Goal: Task Accomplishment & Management: Use online tool/utility

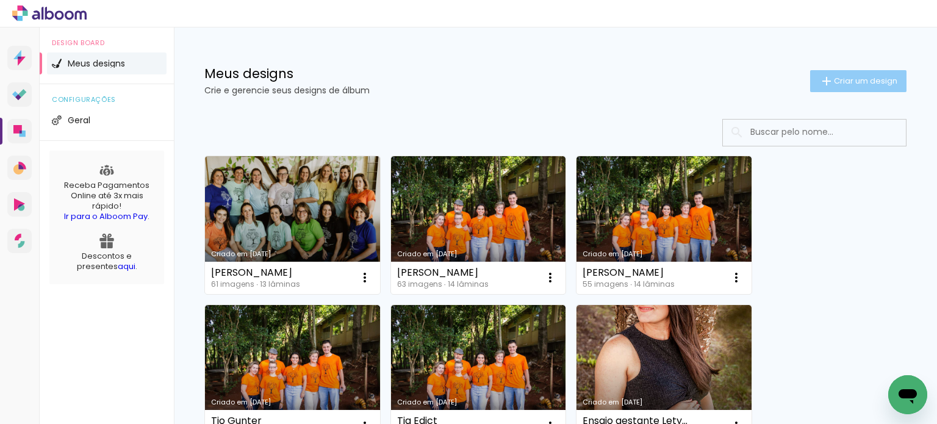
click at [845, 80] on span "Criar um design" at bounding box center [865, 81] width 63 height 8
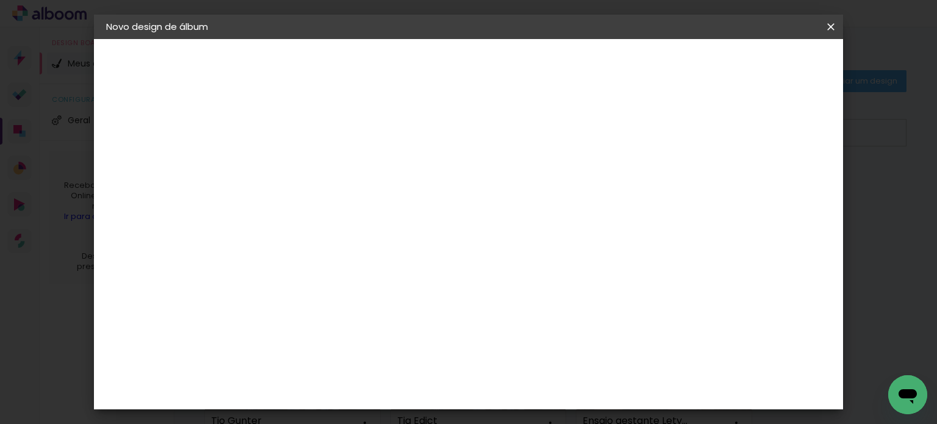
click at [306, 158] on input at bounding box center [306, 163] width 0 height 19
type input "[PERSON_NAME]"
type paper-input "[PERSON_NAME]"
click at [0, 0] on slot "Avançar" at bounding box center [0, 0] width 0 height 0
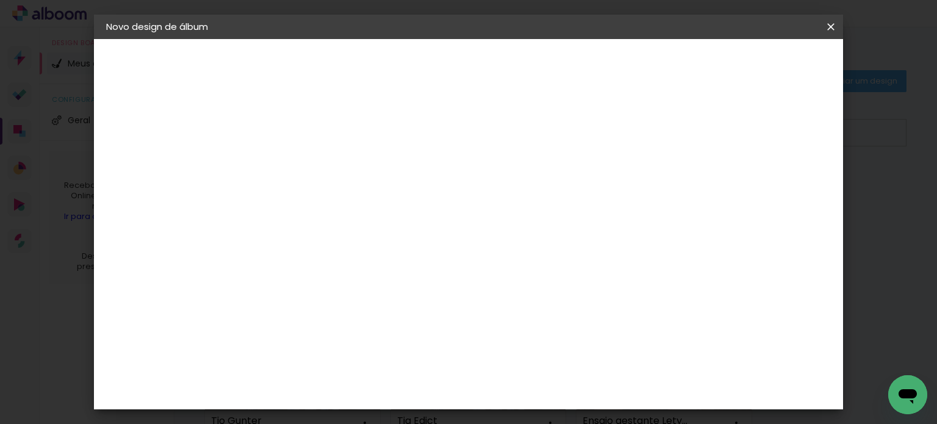
click at [0, 0] on slot "Avançar" at bounding box center [0, 0] width 0 height 0
click at [353, 203] on input "text" at bounding box center [330, 212] width 48 height 19
click at [503, 205] on paper-item "Padrão" at bounding box center [548, 202] width 244 height 24
type input "Padrão"
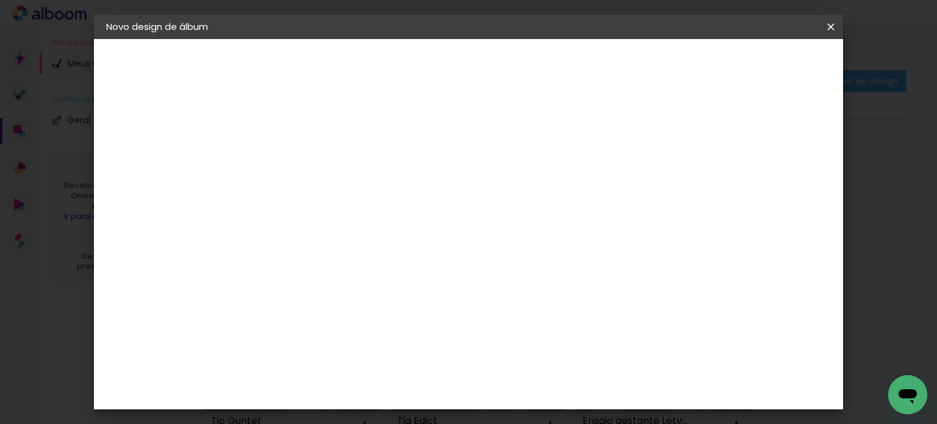
scroll to position [427, 0]
click at [0, 0] on slot "Avançar" at bounding box center [0, 0] width 0 height 0
click at [516, 65] on span "Iniciar design" at bounding box center [502, 68] width 28 height 17
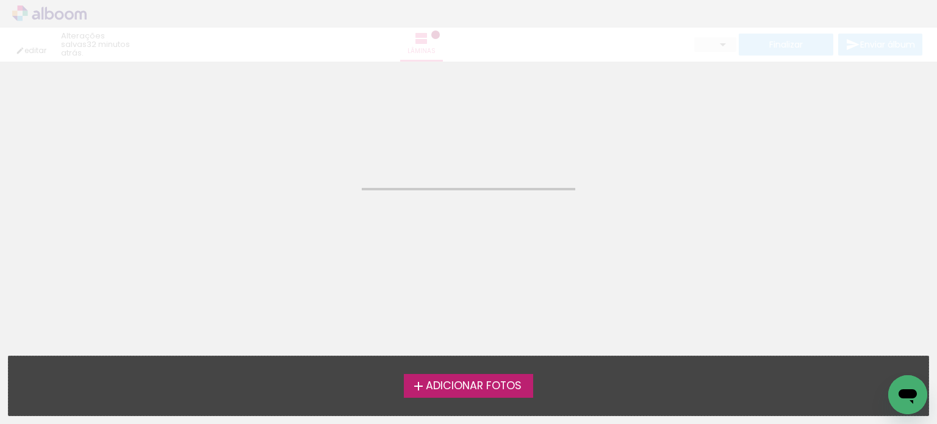
click at [427, 384] on span "Adicionar Fotos" at bounding box center [474, 386] width 96 height 11
click at [0, 0] on input "file" at bounding box center [0, 0] width 0 height 0
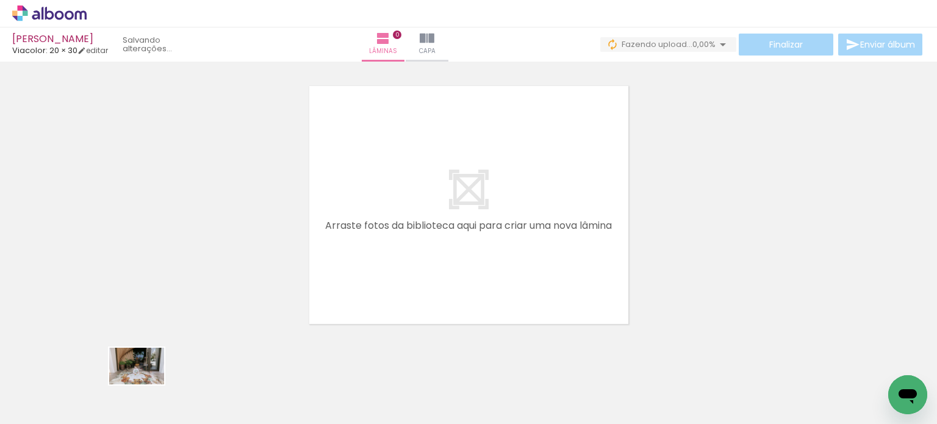
drag, startPoint x: 137, startPoint y: 394, endPoint x: 145, endPoint y: 385, distance: 11.7
click at [145, 385] on div at bounding box center [122, 383] width 60 height 40
click at [730, 225] on div at bounding box center [468, 189] width 937 height 277
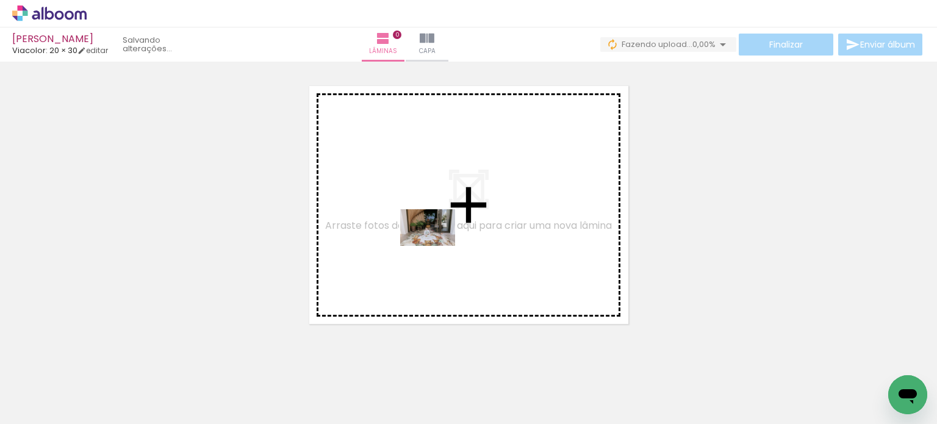
drag, startPoint x: 134, startPoint y: 382, endPoint x: 437, endPoint y: 246, distance: 332.4
click at [437, 246] on quentale-workspace at bounding box center [468, 212] width 937 height 424
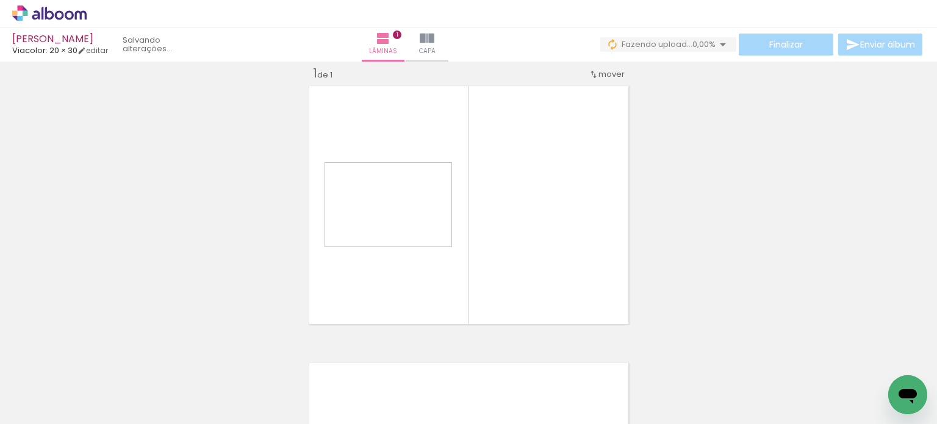
scroll to position [15, 0]
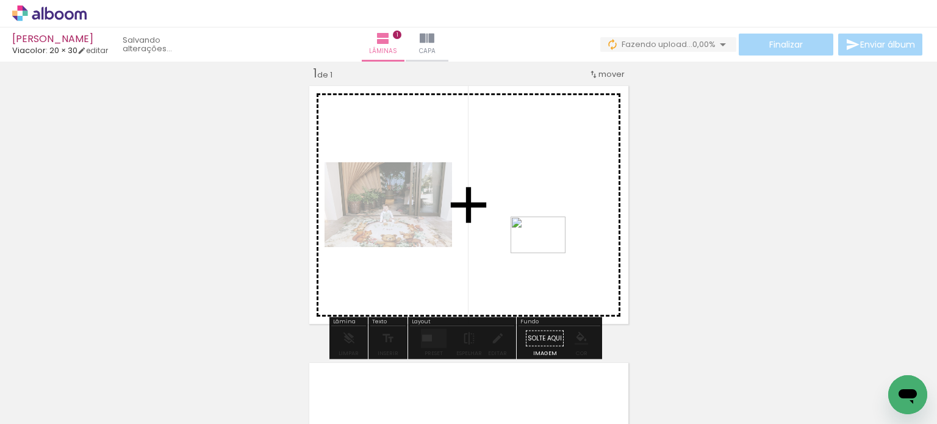
drag, startPoint x: 198, startPoint y: 392, endPoint x: 547, endPoint y: 253, distance: 375.5
click at [547, 253] on quentale-workspace at bounding box center [468, 212] width 937 height 424
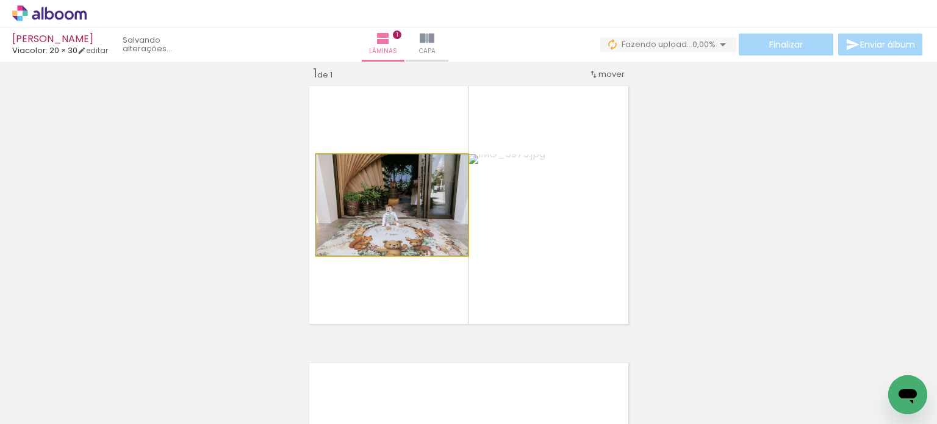
click at [411, 237] on quentale-photo at bounding box center [391, 204] width 151 height 101
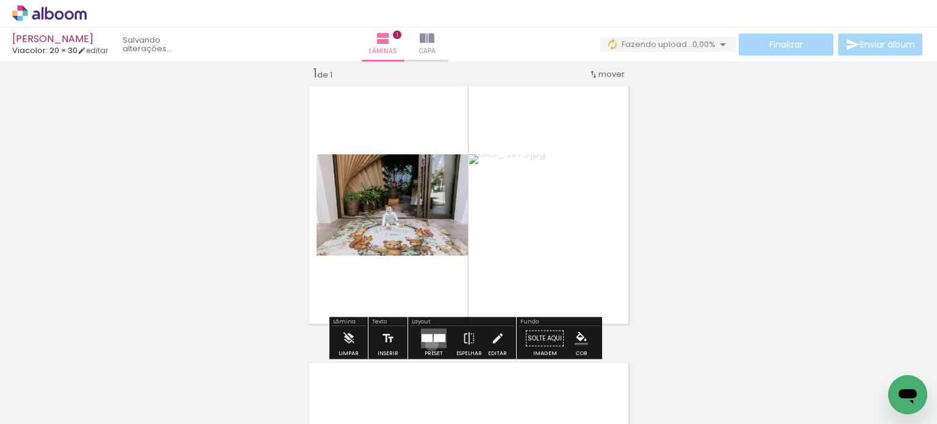
click at [429, 343] on quentale-layouter at bounding box center [434, 339] width 26 height 20
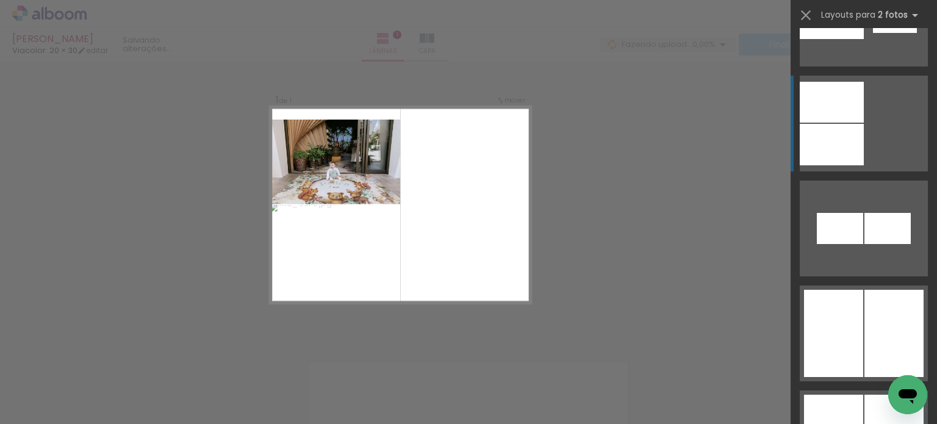
scroll to position [2256, 0]
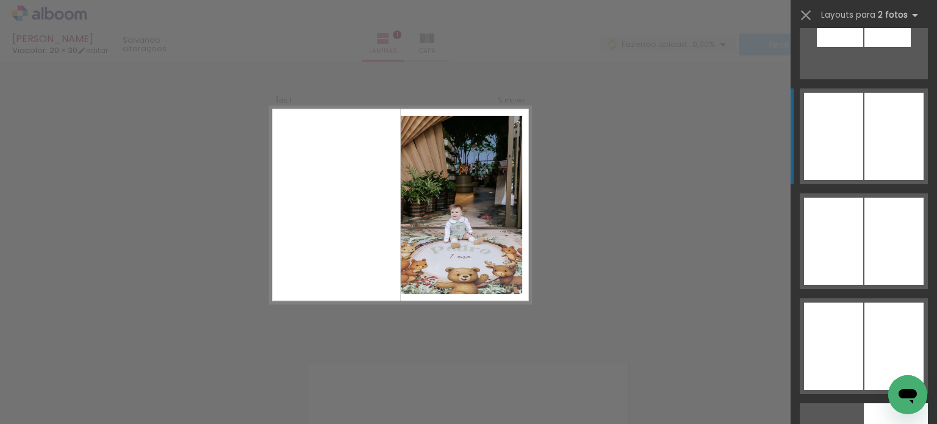
click at [859, 148] on quentale-layouter at bounding box center [863, 136] width 128 height 96
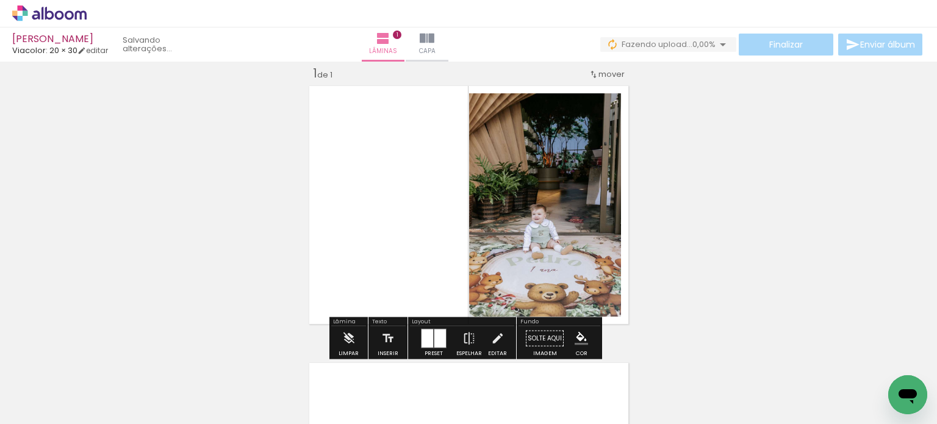
click at [710, 182] on div "Inserir lâmina 1 de 1" at bounding box center [468, 328] width 937 height 554
click at [434, 337] on div at bounding box center [440, 338] width 12 height 18
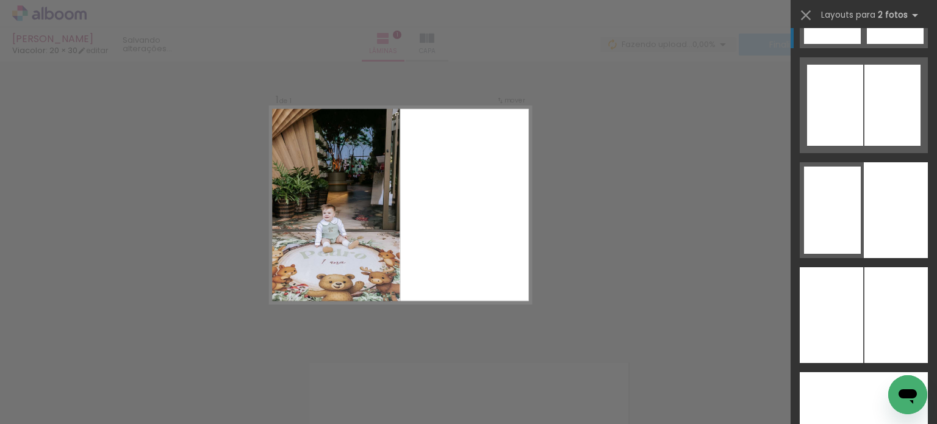
scroll to position [3161, 0]
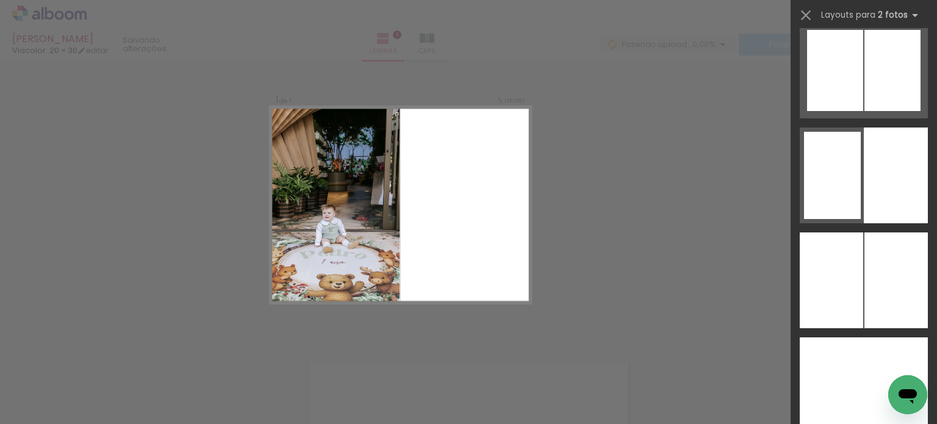
click at [883, 255] on div at bounding box center [895, 280] width 63 height 96
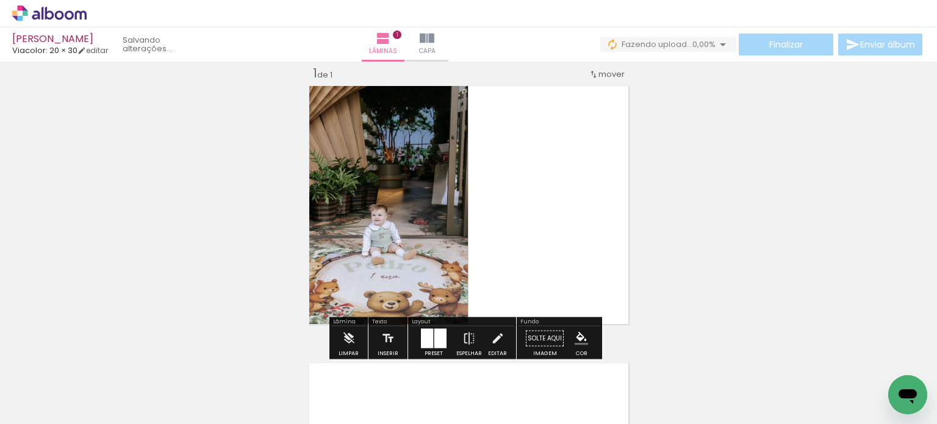
click at [777, 224] on div "Inserir lâmina 1 de 1" at bounding box center [468, 328] width 937 height 554
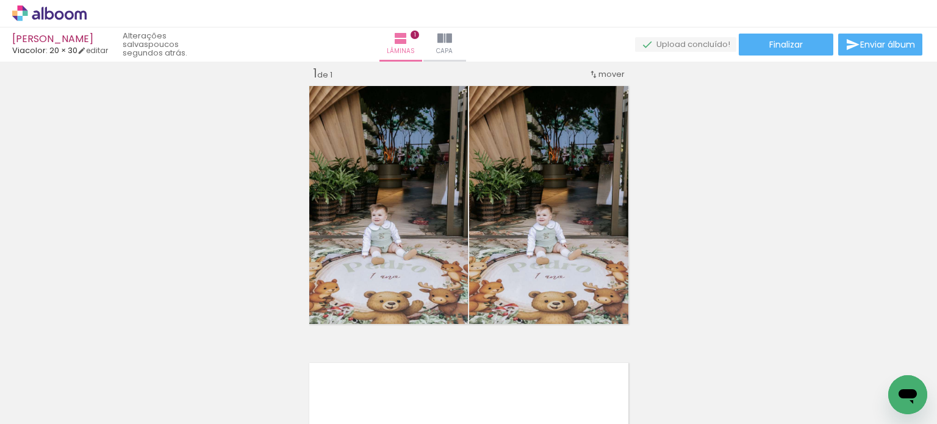
click at [744, 264] on div "Inserir lâmina 1 de 1" at bounding box center [468, 328] width 937 height 554
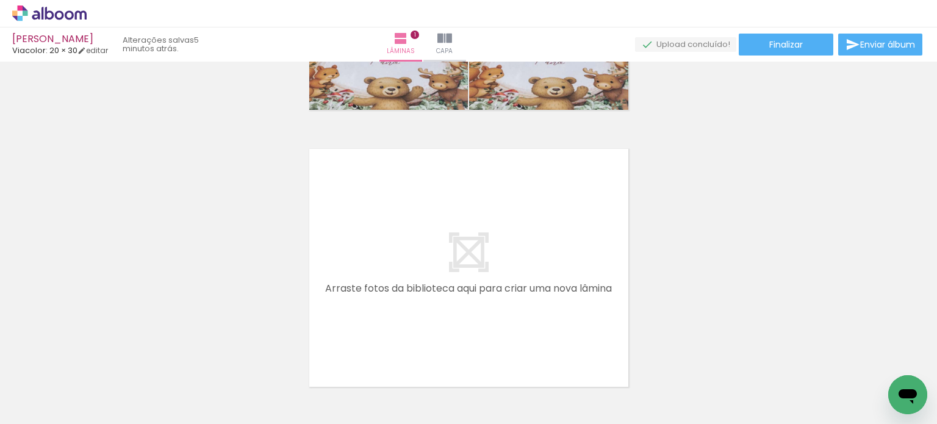
scroll to position [193, 0]
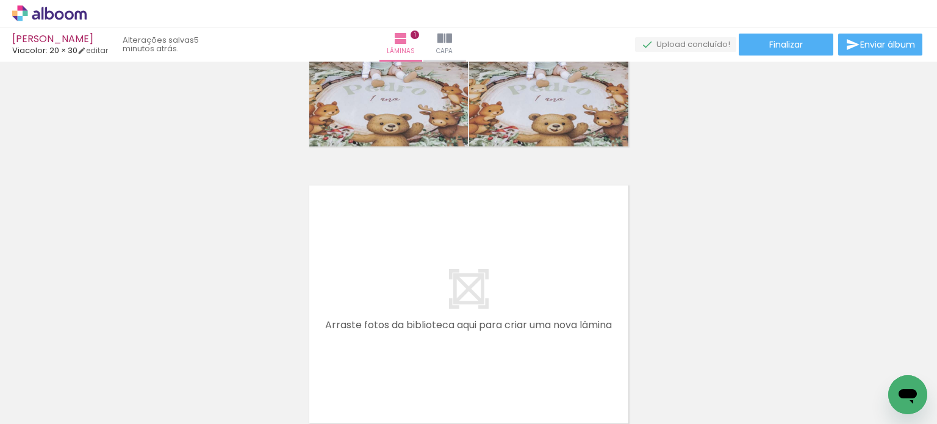
click at [47, 409] on span "Adicionar Fotos" at bounding box center [43, 407] width 37 height 13
click at [0, 0] on input "file" at bounding box center [0, 0] width 0 height 0
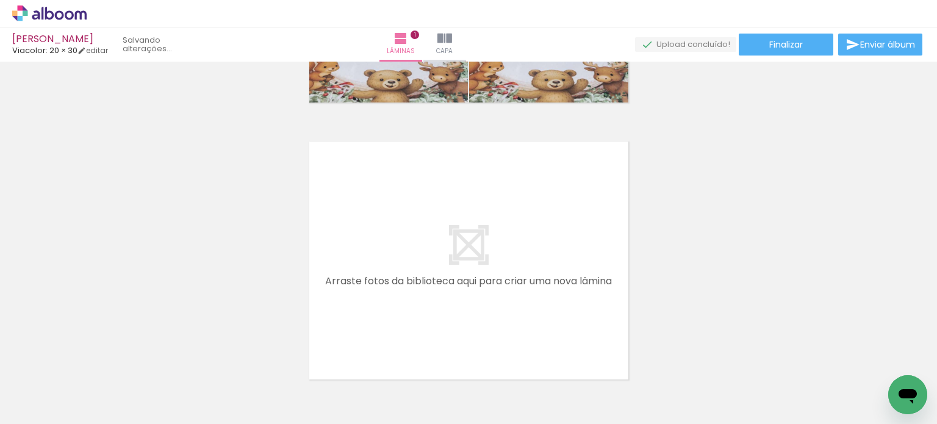
scroll to position [315, 0]
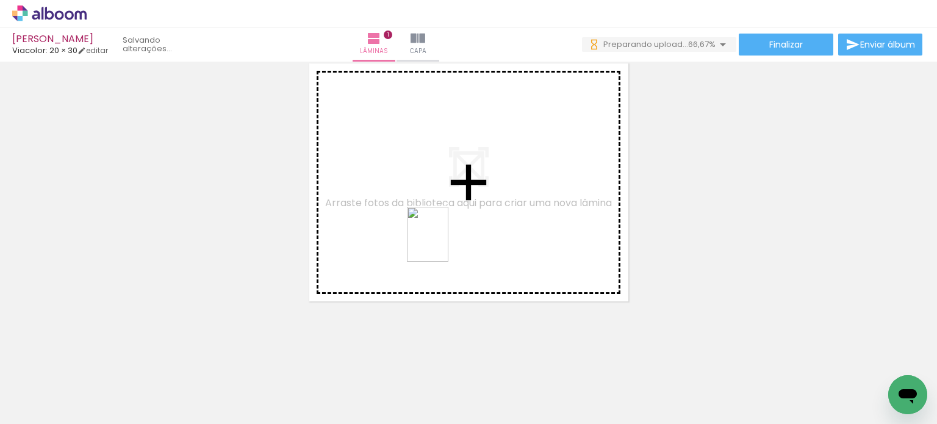
drag, startPoint x: 268, startPoint y: 396, endPoint x: 462, endPoint y: 230, distance: 255.2
click at [462, 230] on quentale-workspace at bounding box center [468, 212] width 937 height 424
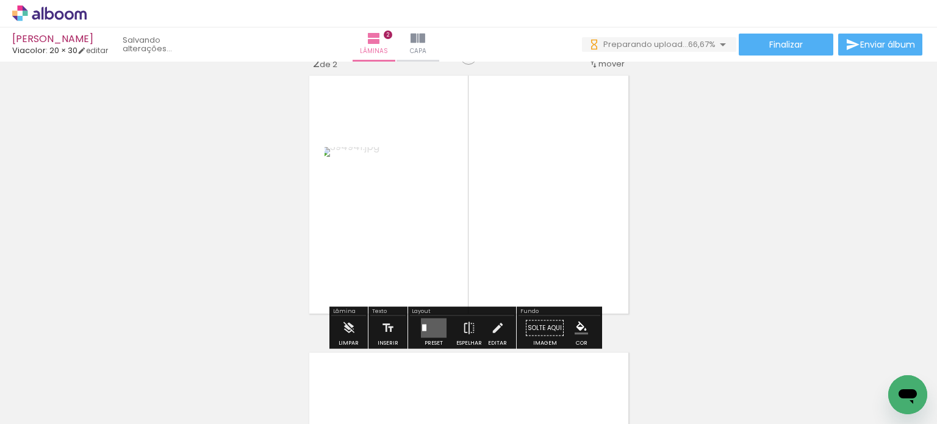
scroll to position [292, 0]
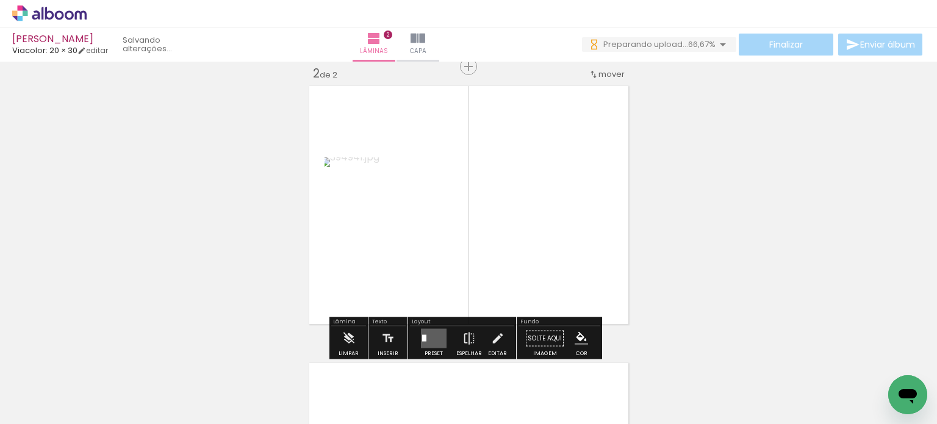
click at [434, 337] on quentale-layouter at bounding box center [434, 339] width 26 height 20
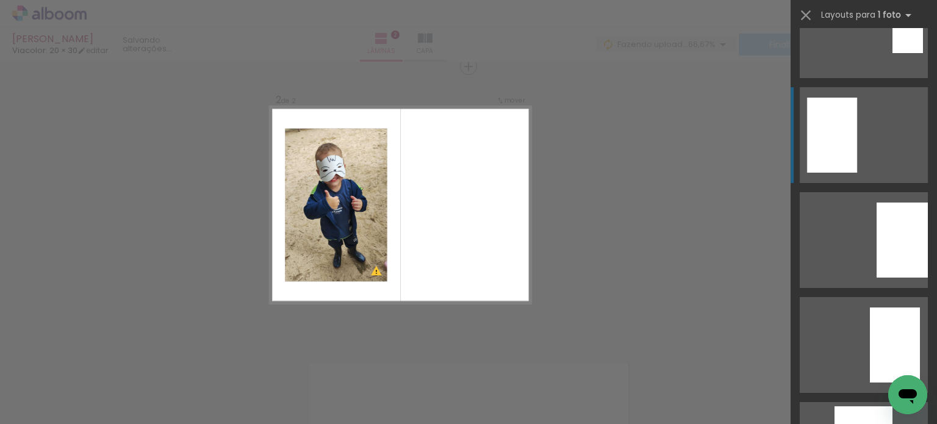
scroll to position [183, 0]
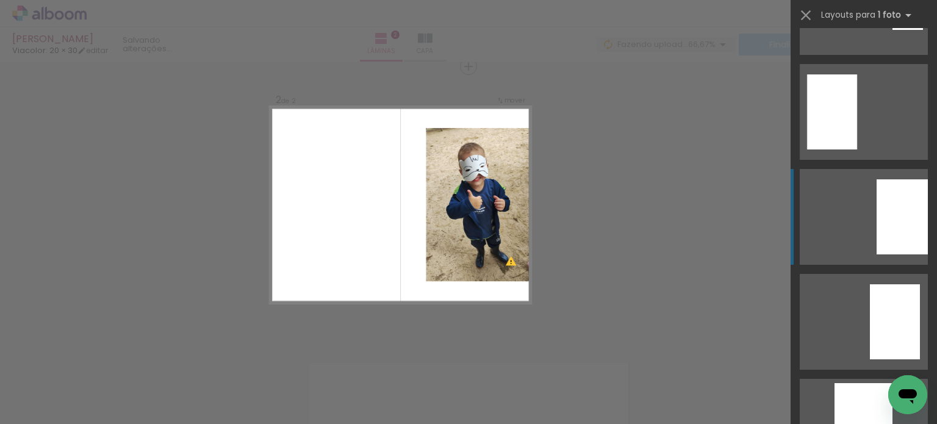
click at [888, 212] on div at bounding box center [901, 216] width 51 height 75
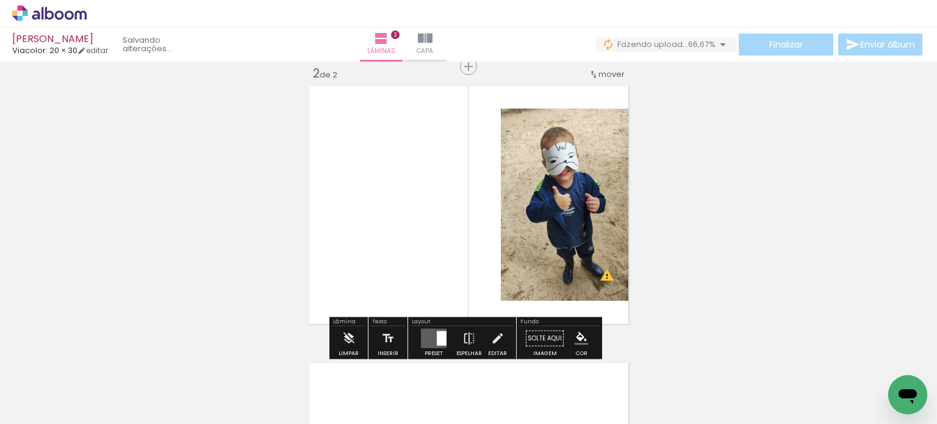
click at [854, 207] on div "Inserir lâmina 1 de 2 Inserir lâmina 2 de 2 O Designbox precisará aumentar a su…" at bounding box center [468, 189] width 937 height 831
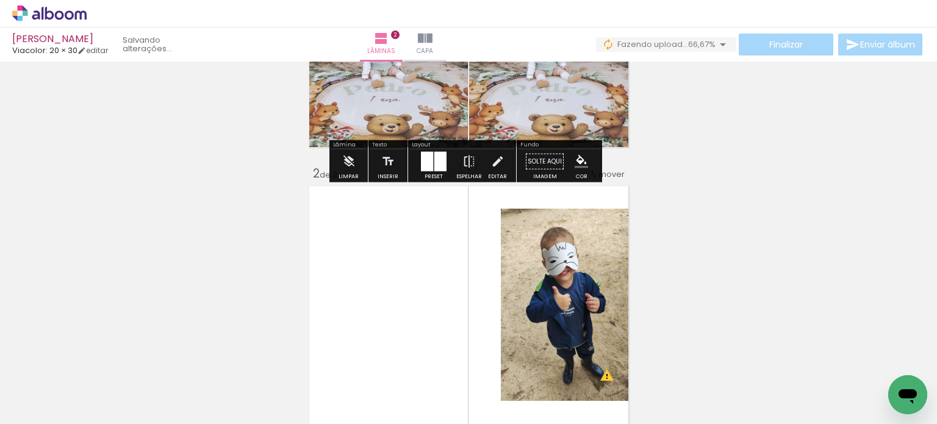
scroll to position [292, 0]
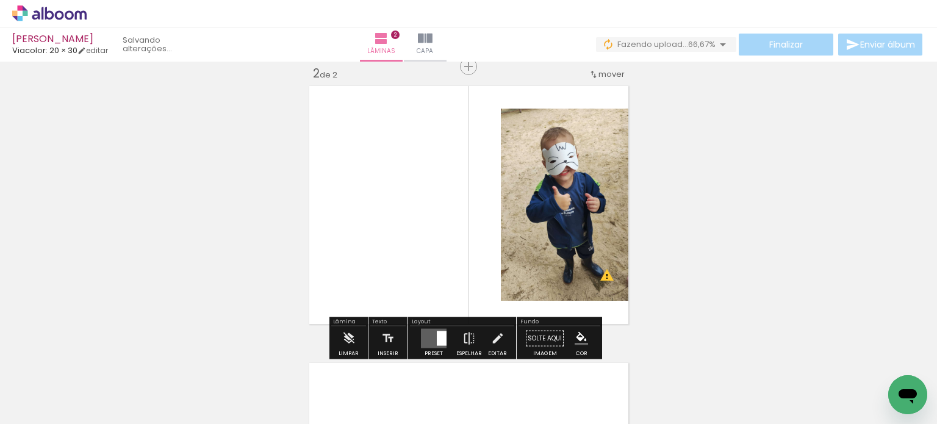
click at [437, 340] on div at bounding box center [442, 338] width 10 height 15
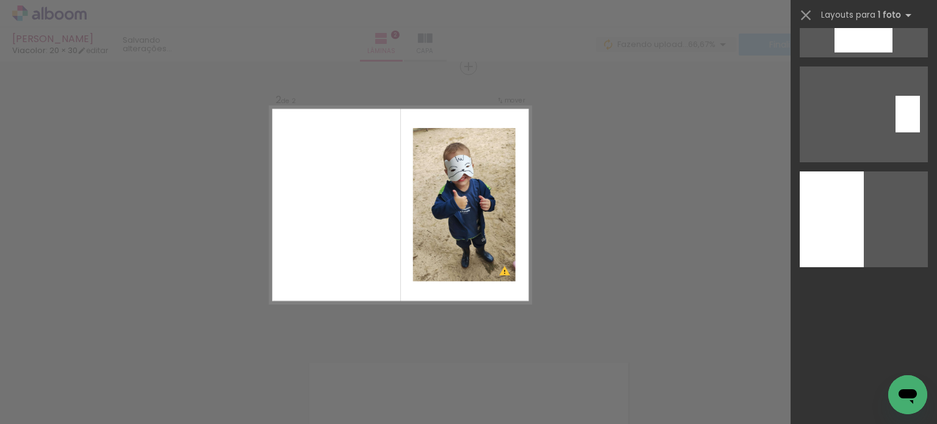
scroll to position [620, 0]
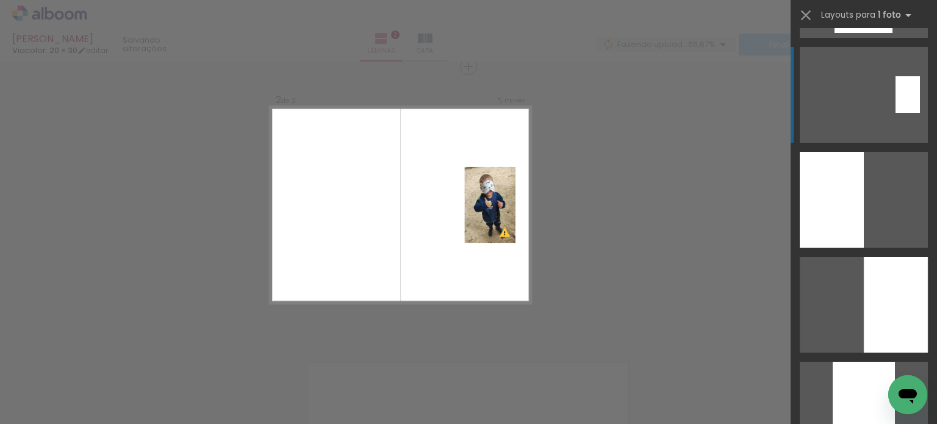
click at [900, 116] on quentale-layouter at bounding box center [863, 95] width 128 height 96
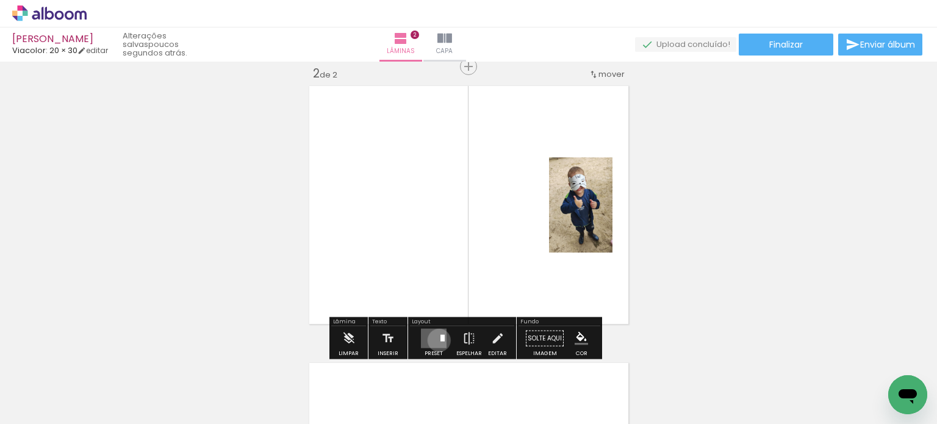
click at [436, 340] on quentale-layouter at bounding box center [434, 339] width 26 height 20
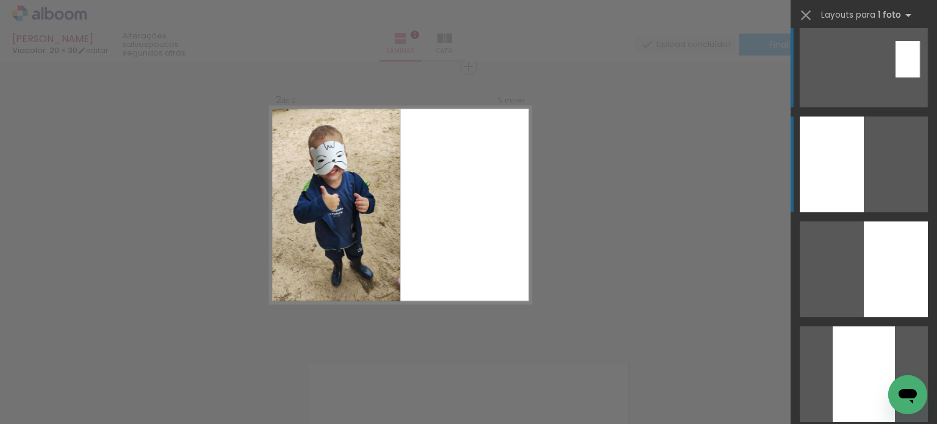
scroll to position [751, 0]
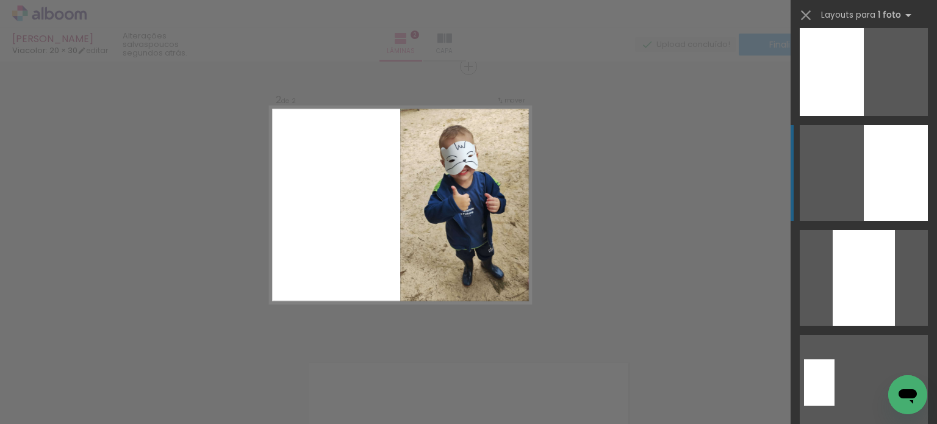
click at [904, 187] on div at bounding box center [895, 173] width 64 height 96
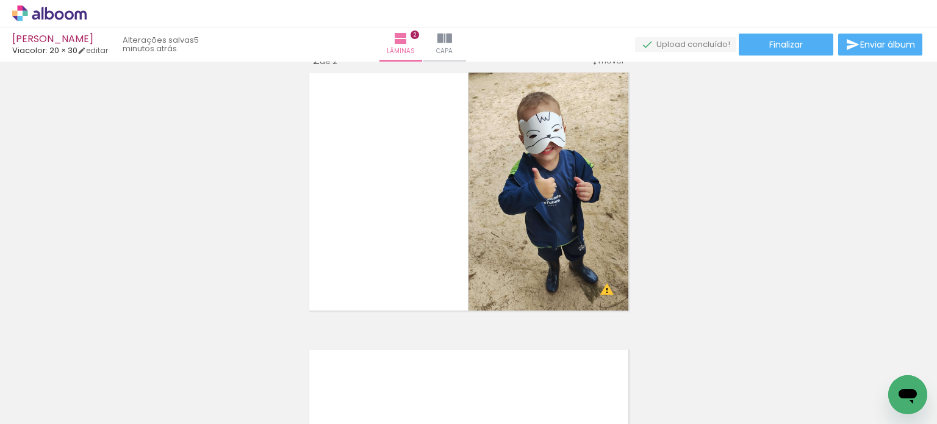
scroll to position [427, 0]
